Goal: Information Seeking & Learning: Learn about a topic

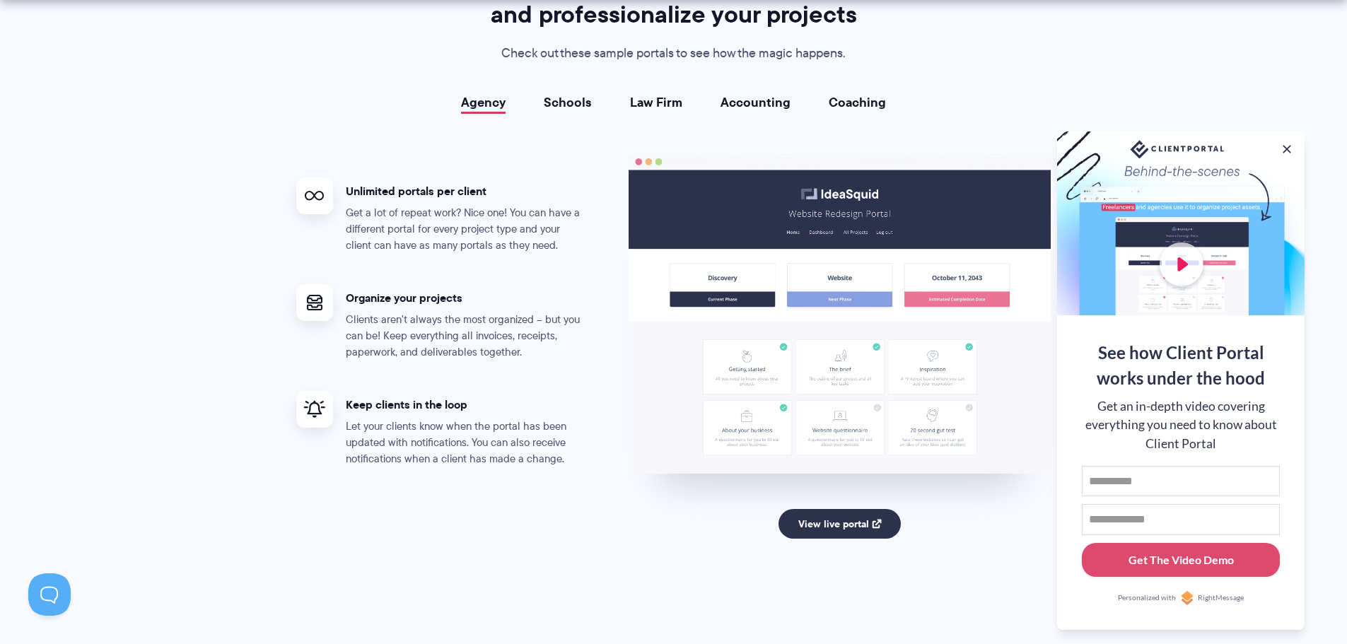
scroll to position [2617, 0]
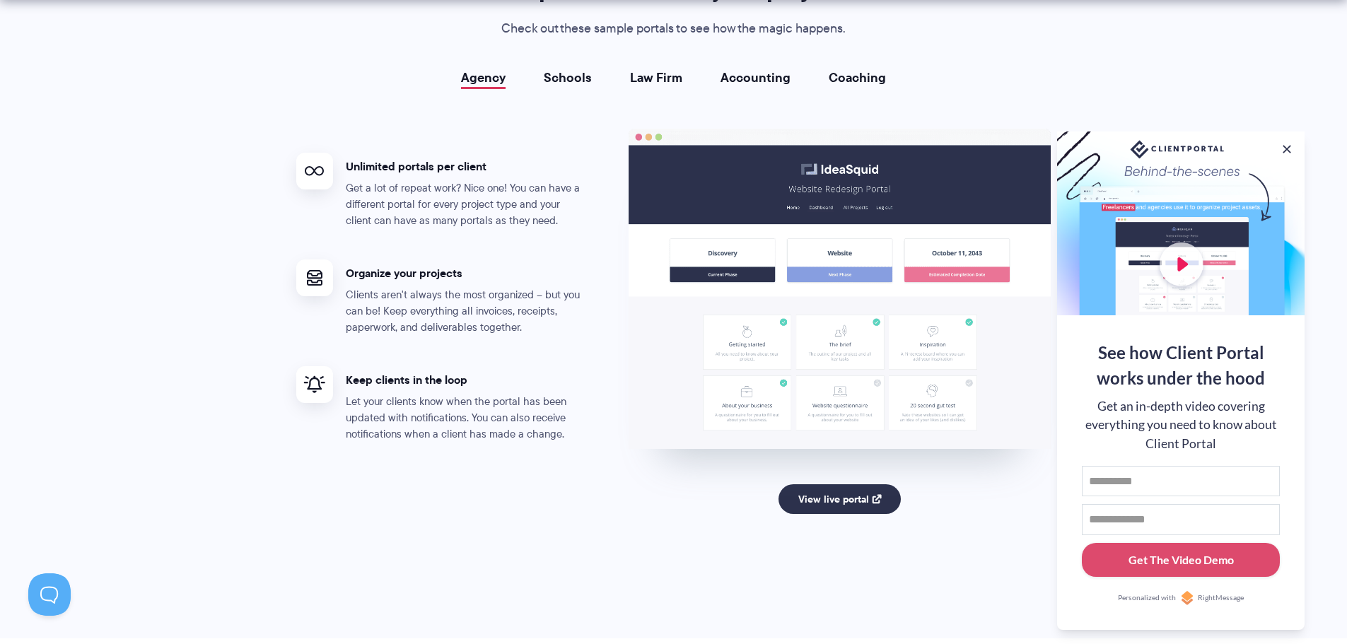
click at [555, 74] on link "Schools" at bounding box center [568, 78] width 48 height 14
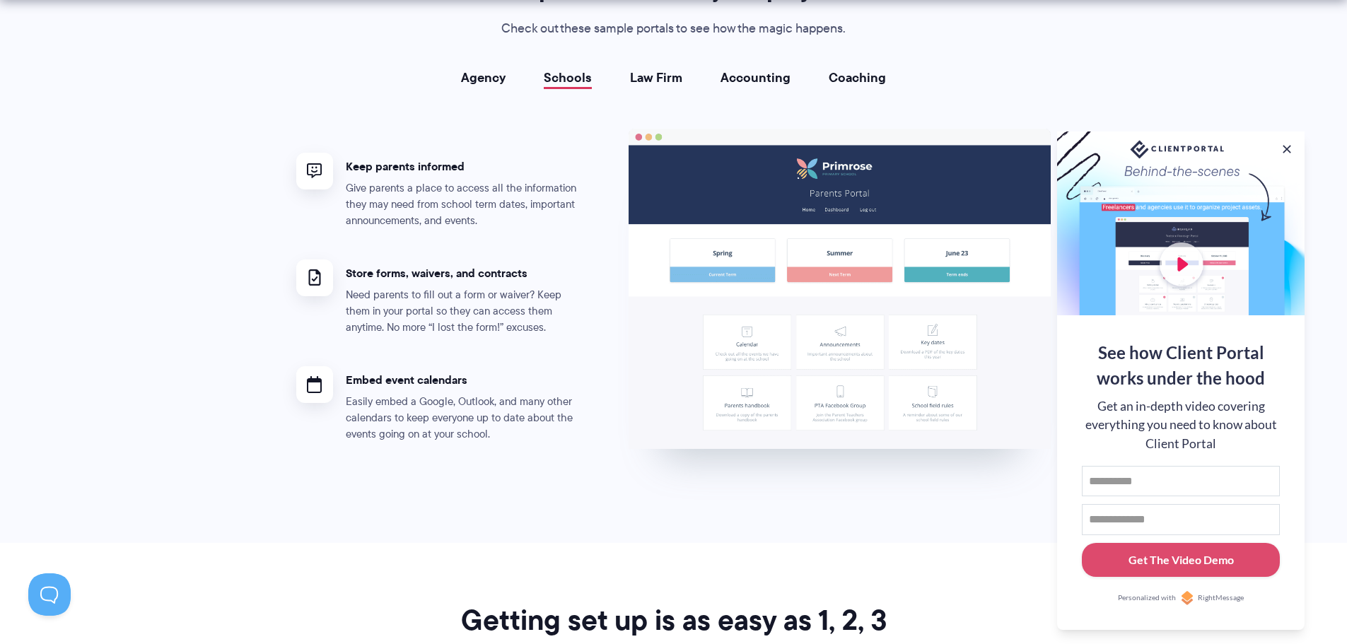
click at [479, 81] on link "Agency" at bounding box center [483, 78] width 45 height 14
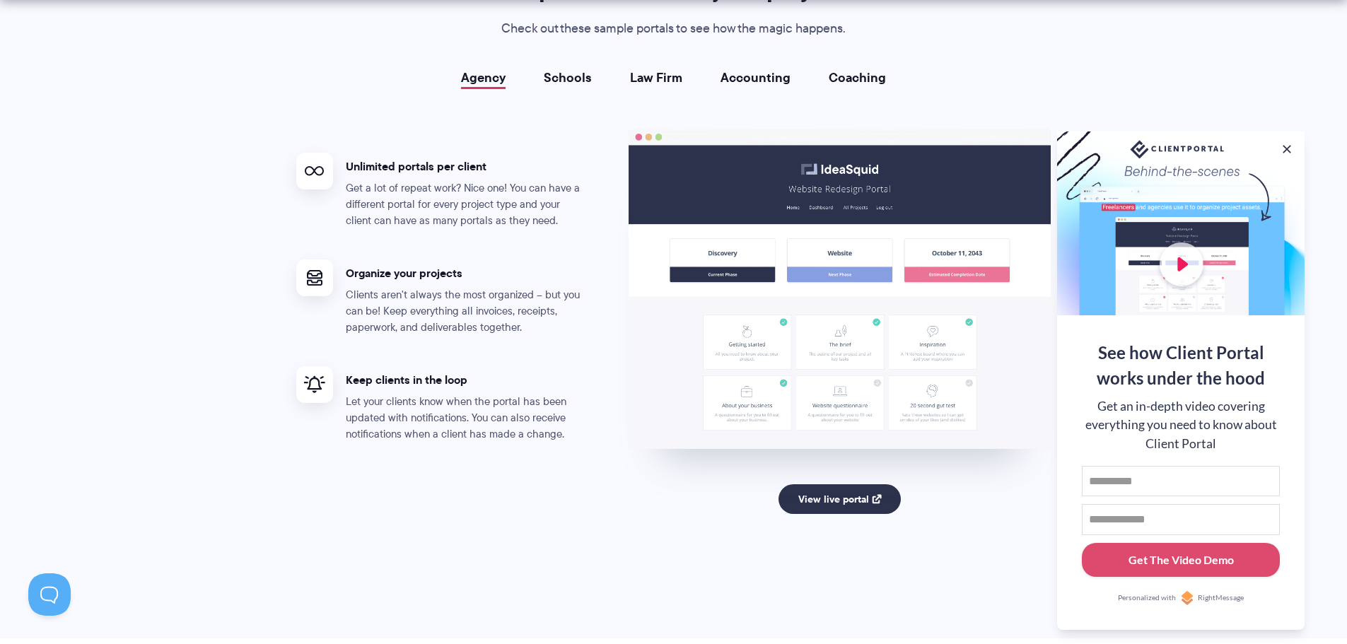
click at [573, 79] on link "Schools" at bounding box center [568, 78] width 48 height 14
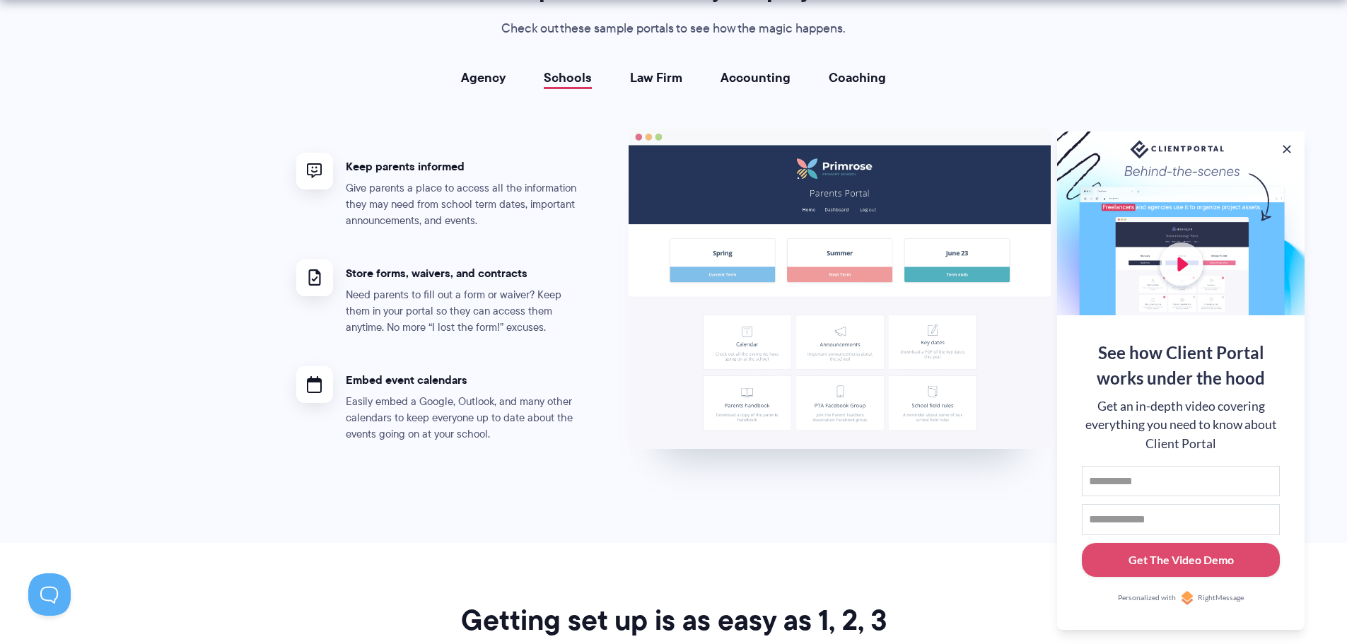
click at [669, 80] on link "Law Firm" at bounding box center [656, 78] width 52 height 14
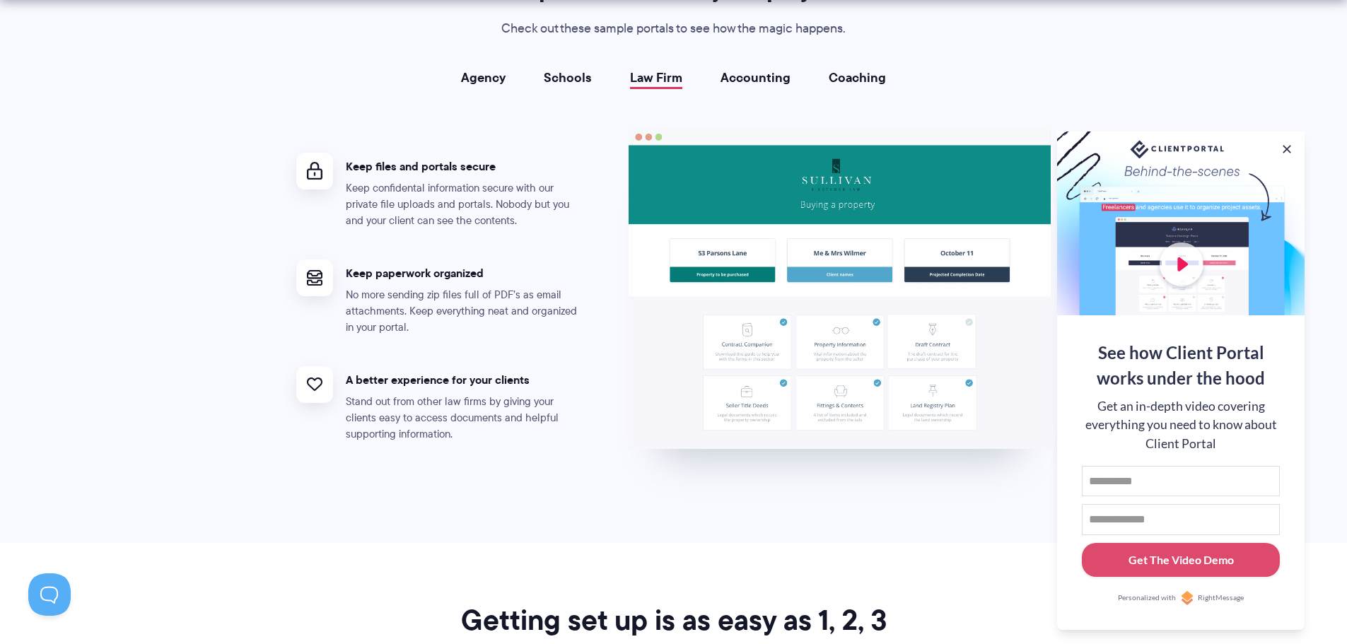
click at [714, 78] on li "Accounting" at bounding box center [756, 78] width 108 height 14
click at [740, 75] on link "Accounting" at bounding box center [756, 78] width 70 height 14
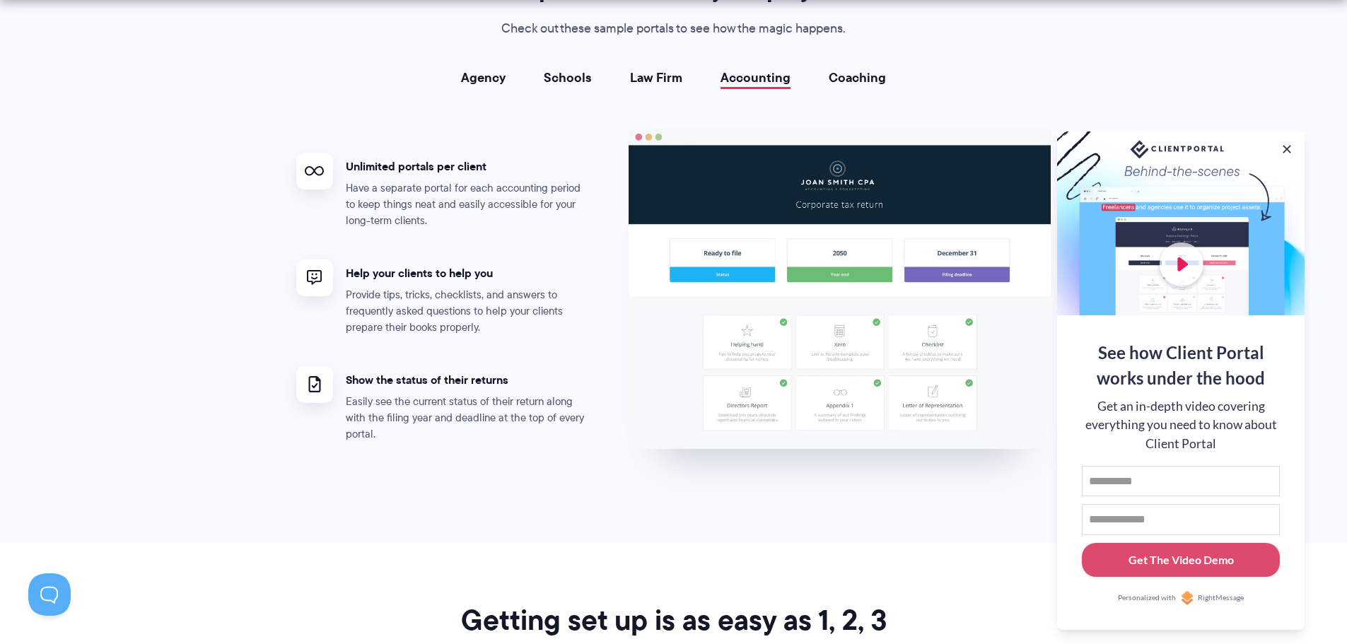
click at [838, 71] on link "Coaching" at bounding box center [857, 78] width 57 height 14
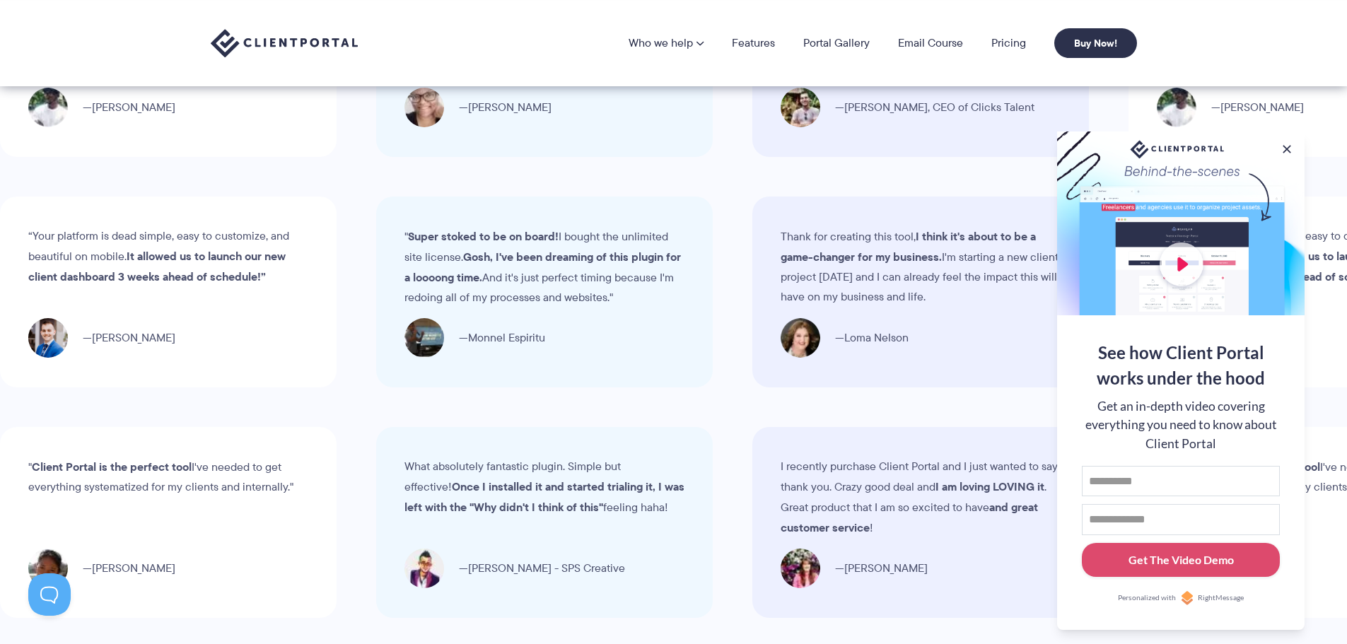
scroll to position [4205, 0]
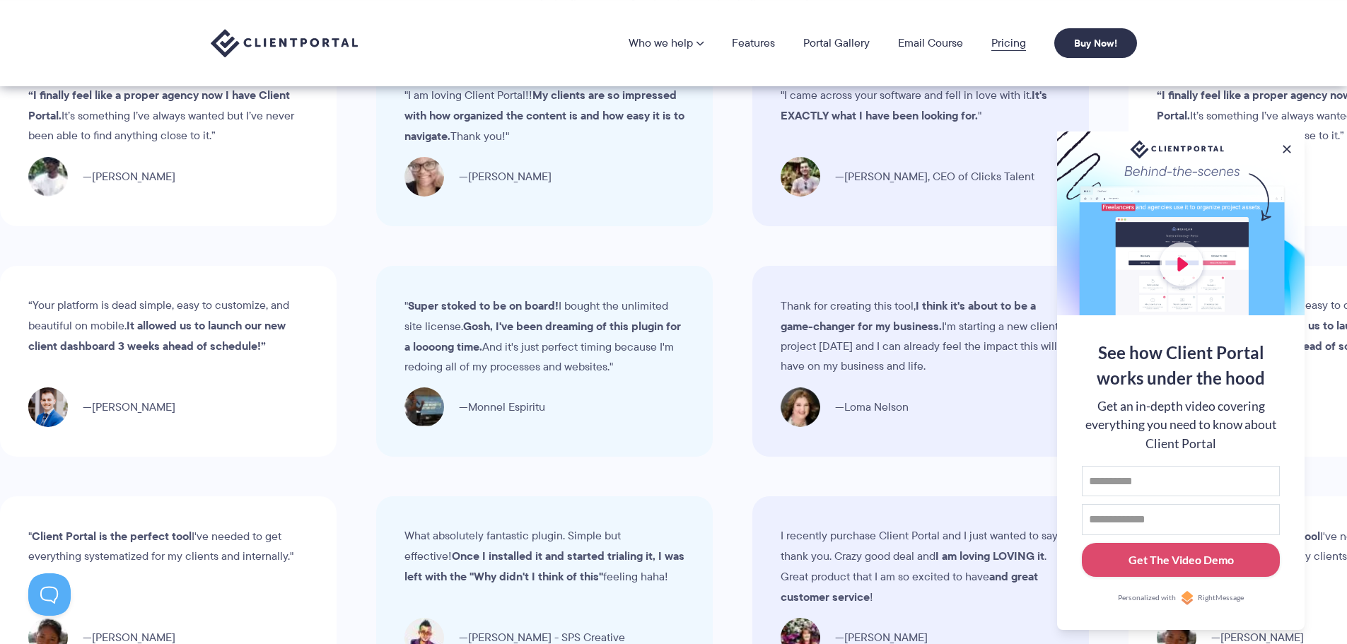
click at [1011, 43] on link "Pricing" at bounding box center [1008, 42] width 35 height 11
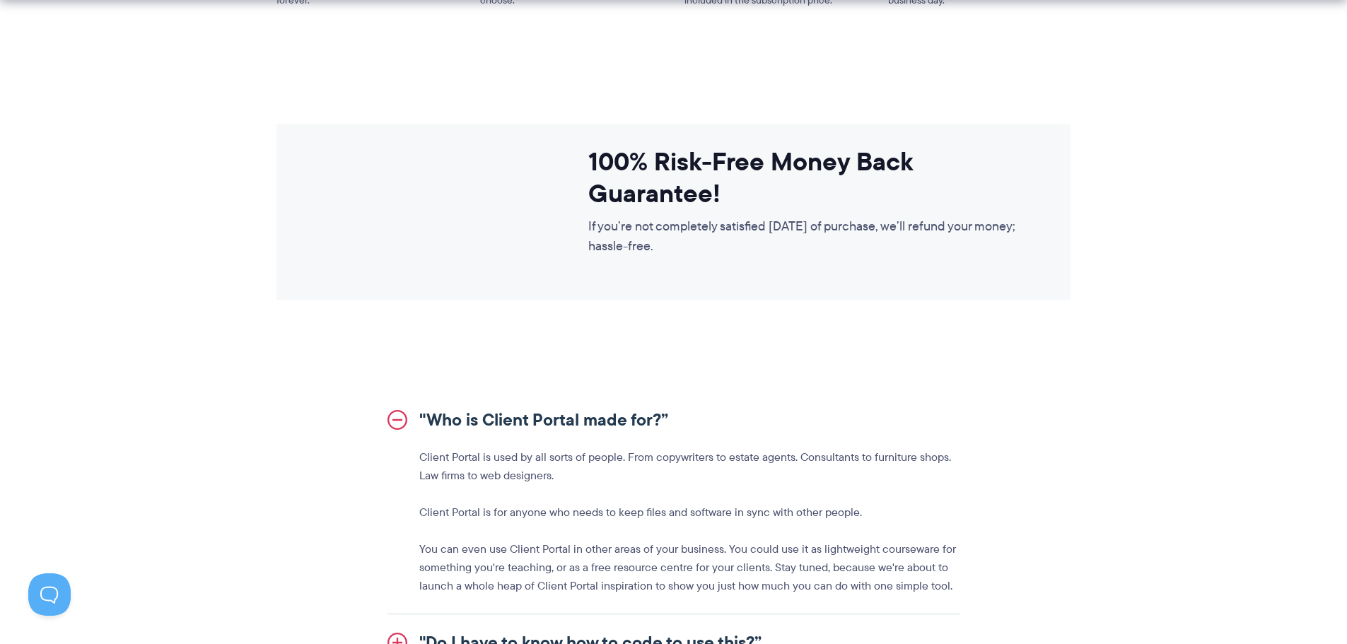
scroll to position [1344, 0]
